Goal: Task Accomplishment & Management: Use online tool/utility

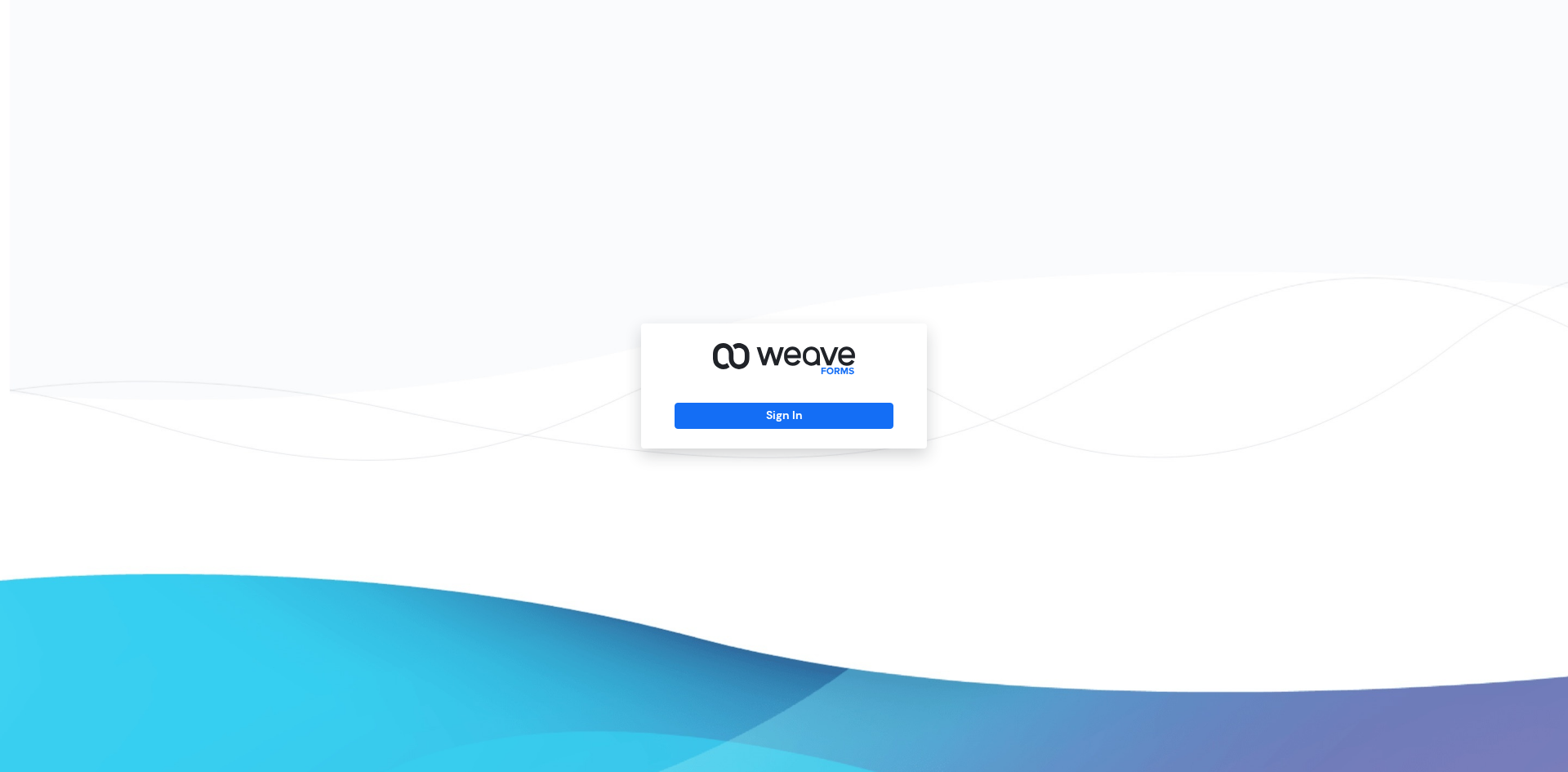
drag, startPoint x: 806, startPoint y: 421, endPoint x: 381, endPoint y: 335, distance: 433.6
click at [795, 420] on button "Sign In" at bounding box center [784, 416] width 218 height 26
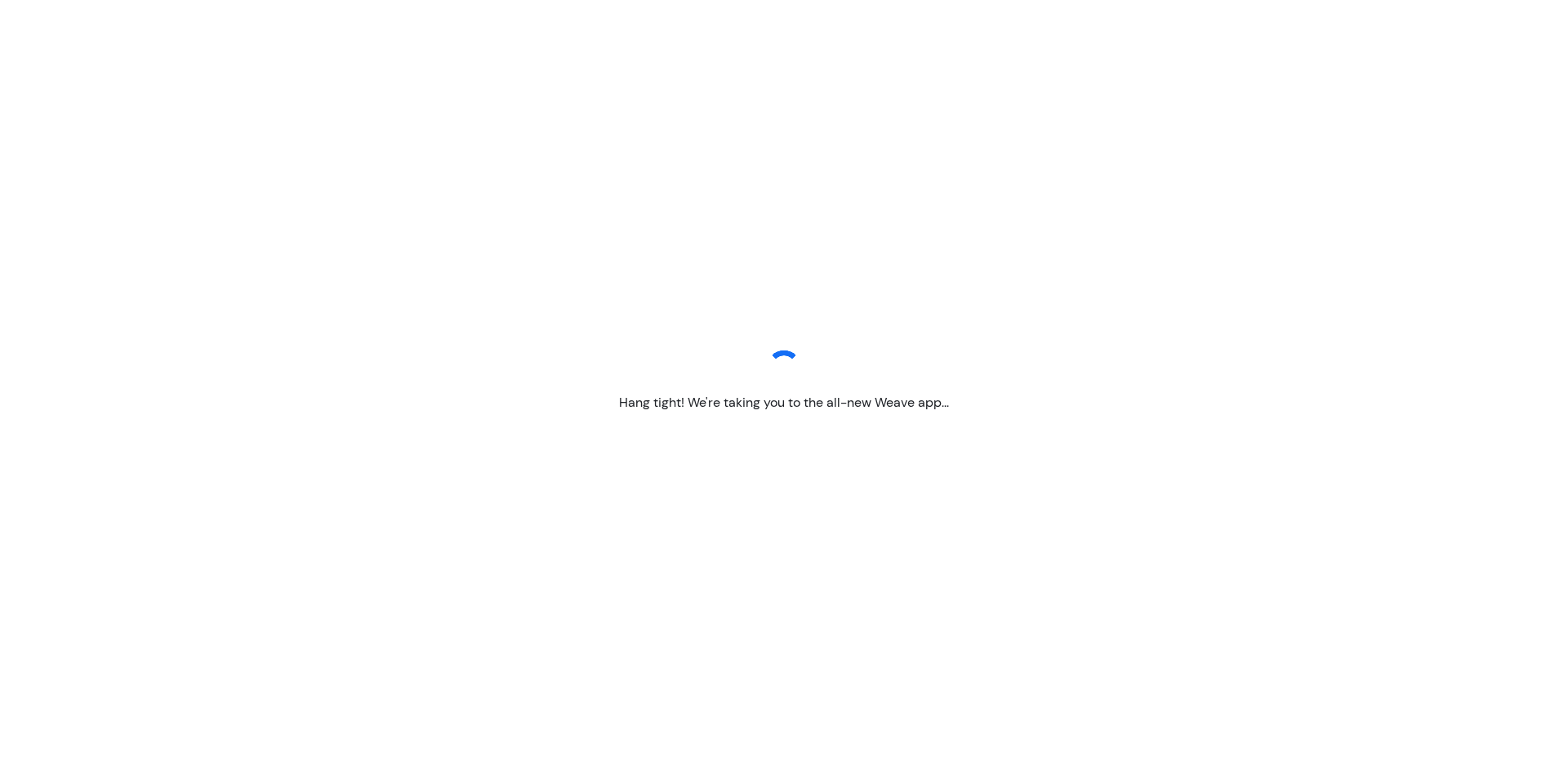
drag, startPoint x: 1039, startPoint y: 706, endPoint x: 986, endPoint y: 756, distance: 72.9
click at [1035, 712] on div "Hang tight! We're taking you to the all-new Weave app..." at bounding box center [784, 386] width 1568 height 772
